Goal: Task Accomplishment & Management: Manage account settings

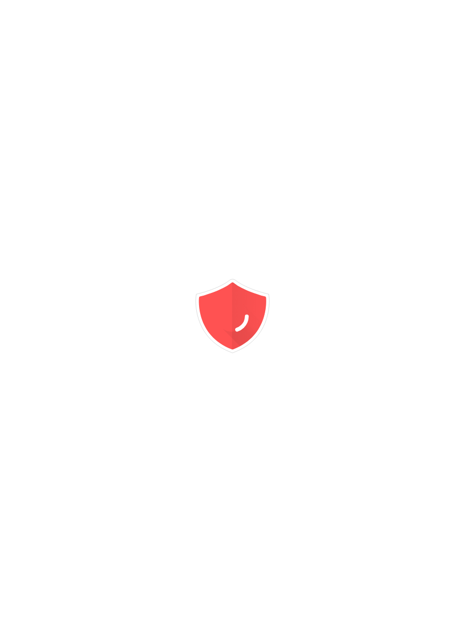
click at [43, 216] on div at bounding box center [233, 320] width 467 height 640
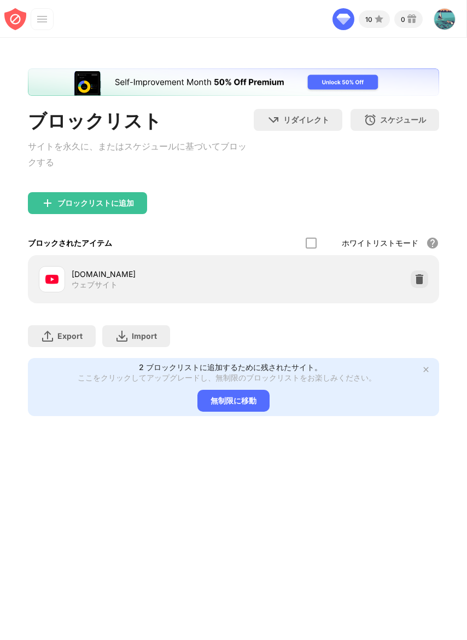
click at [35, 20] on div at bounding box center [42, 19] width 23 height 22
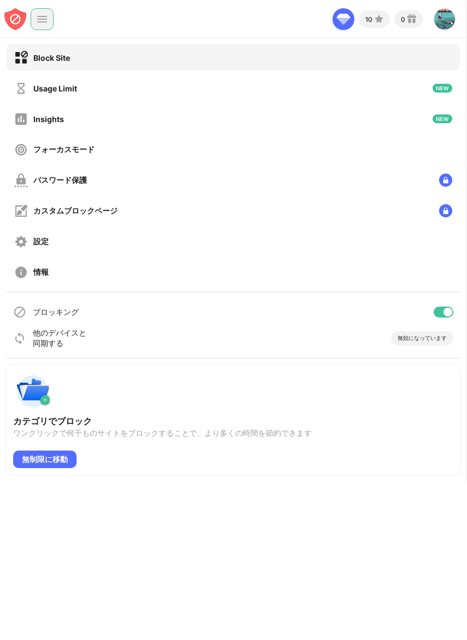
click at [449, 309] on div at bounding box center [448, 311] width 9 height 9
